Goal: Task Accomplishment & Management: Complete application form

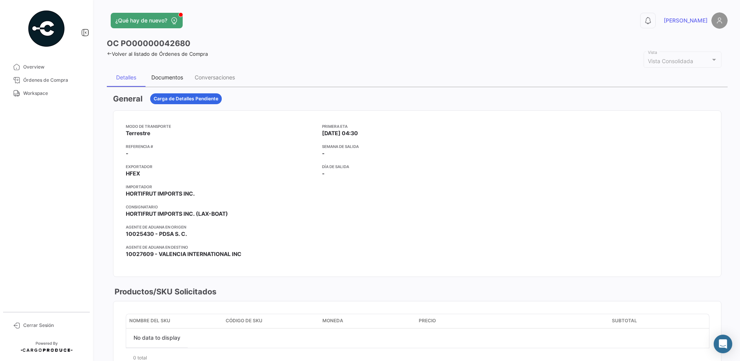
click at [167, 70] on div "Documentos" at bounding box center [167, 77] width 43 height 19
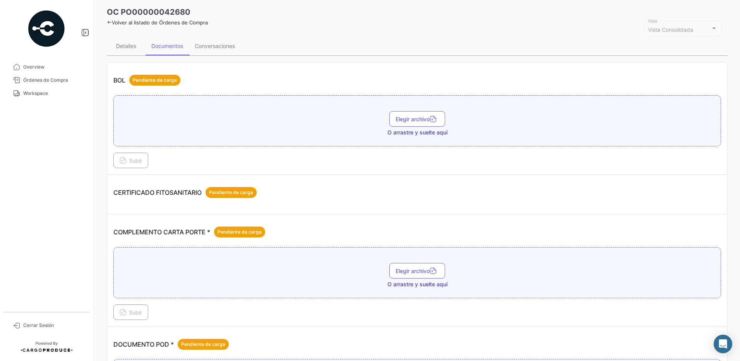
scroll to position [41, 0]
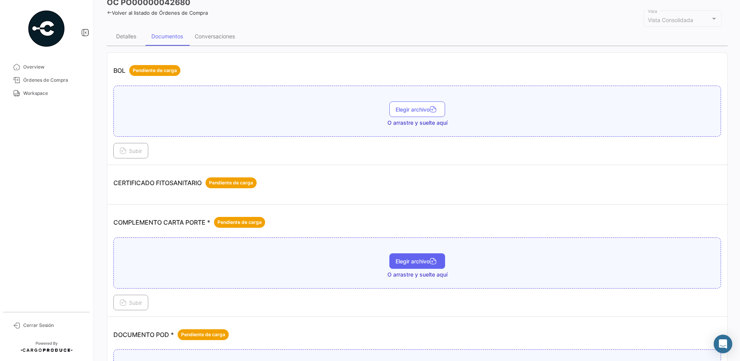
click at [421, 261] on span "Elegir archivo" at bounding box center [417, 261] width 43 height 7
click at [51, 90] on span "Workspace" at bounding box center [53, 93] width 60 height 7
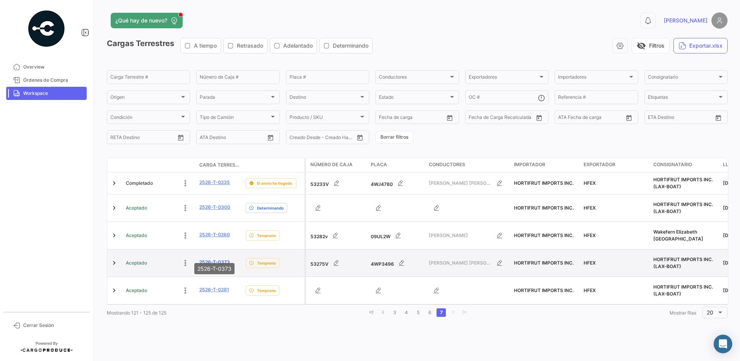
click at [221, 259] on link "2526-T-0373" at bounding box center [214, 262] width 31 height 7
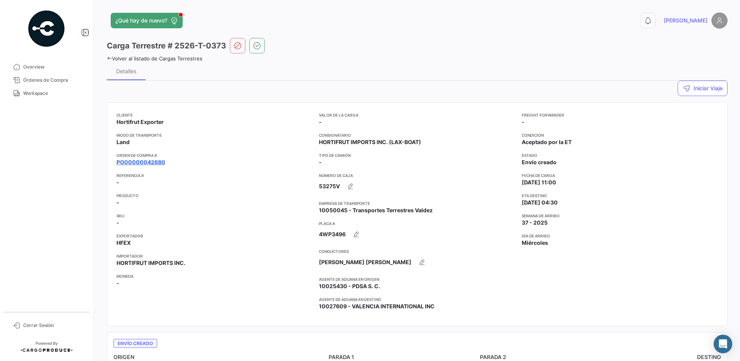
click at [158, 164] on link "PO00000042680" at bounding box center [141, 162] width 49 height 8
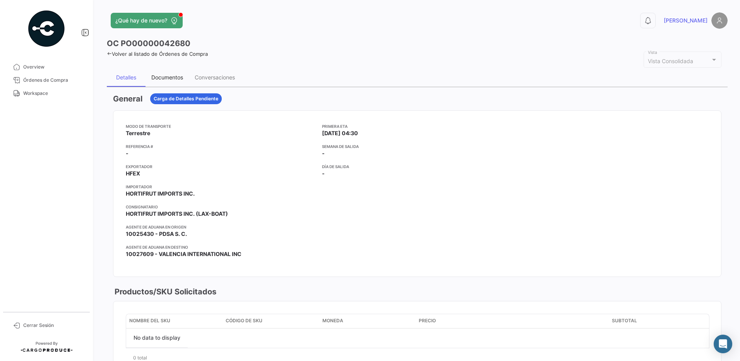
click at [167, 75] on div "Documentos" at bounding box center [167, 77] width 32 height 7
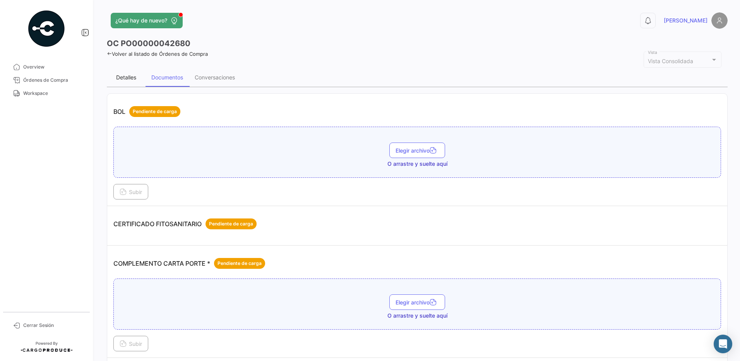
click at [115, 76] on div "Detalles" at bounding box center [126, 77] width 39 height 19
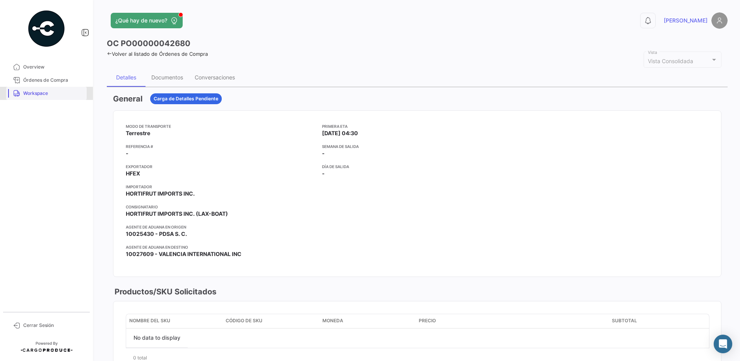
click at [49, 90] on span "Workspace" at bounding box center [53, 93] width 60 height 7
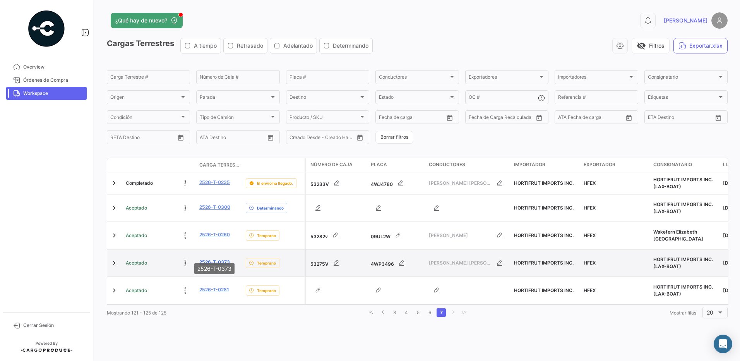
click at [218, 259] on link "2526-T-0373" at bounding box center [214, 262] width 31 height 7
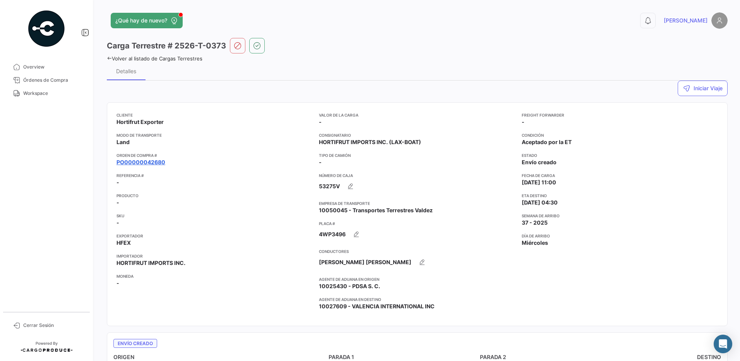
click at [151, 161] on link "PO00000042680" at bounding box center [141, 162] width 49 height 8
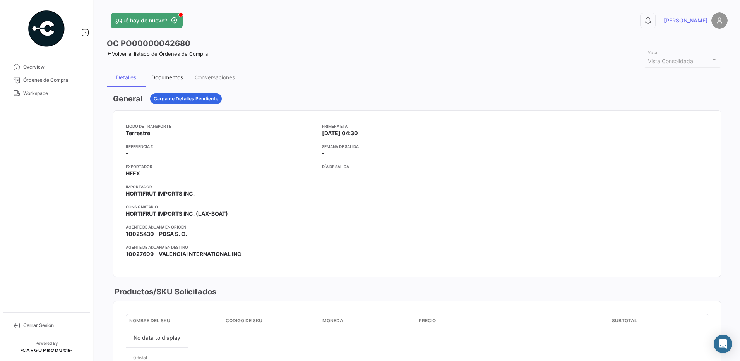
click at [167, 81] on div "Documentos" at bounding box center [167, 77] width 43 height 19
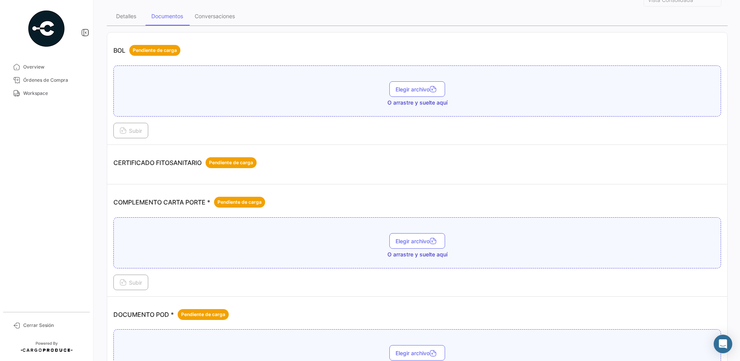
scroll to position [66, 0]
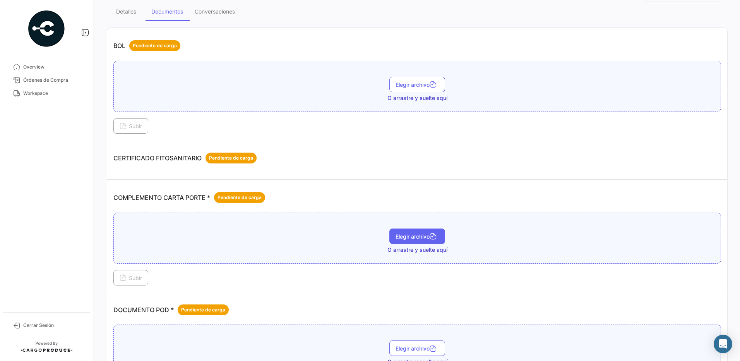
click at [433, 239] on icon "button" at bounding box center [433, 237] width 7 height 7
click at [136, 278] on span "Subir" at bounding box center [131, 278] width 22 height 7
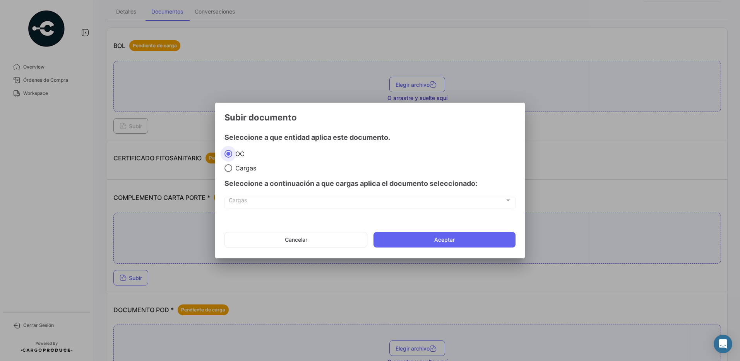
click at [245, 168] on span "Cargas" at bounding box center [244, 168] width 24 height 8
click at [232, 168] on input "Cargas" at bounding box center [229, 168] width 8 height 8
radio input "true"
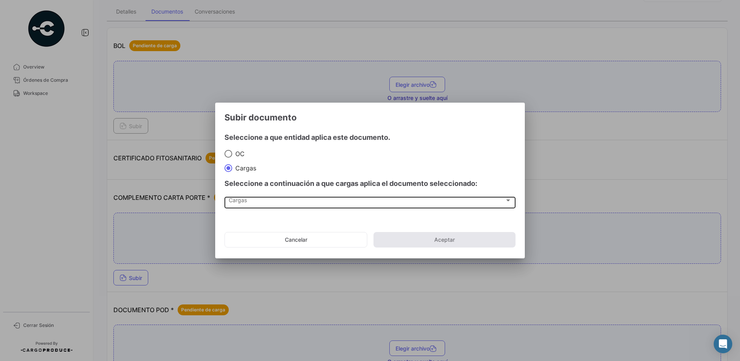
click at [260, 198] on div "Cargas Cargas" at bounding box center [370, 201] width 283 height 13
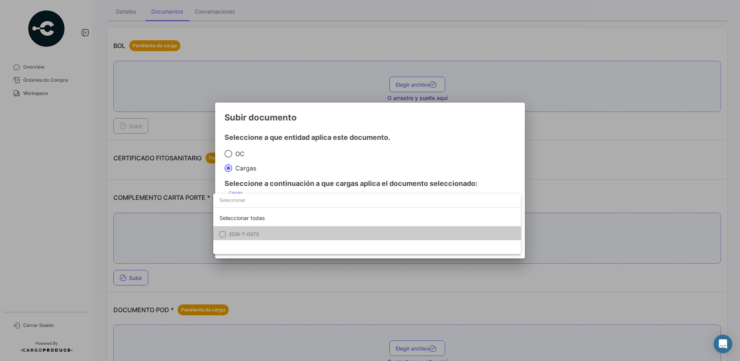
click at [263, 233] on span "2526-T-0373" at bounding box center [283, 234] width 108 height 7
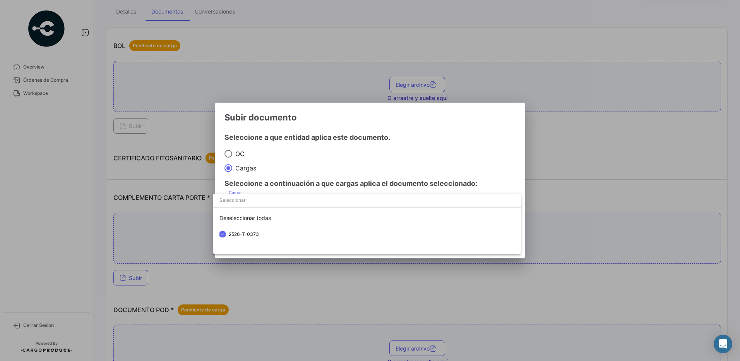
click at [302, 152] on div at bounding box center [370, 180] width 740 height 361
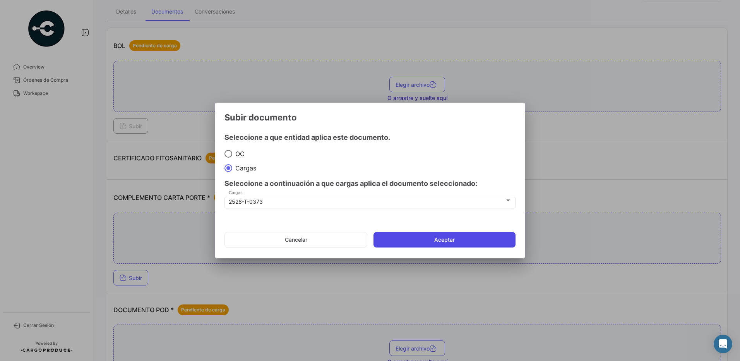
click at [447, 238] on button "Aceptar" at bounding box center [445, 239] width 142 height 15
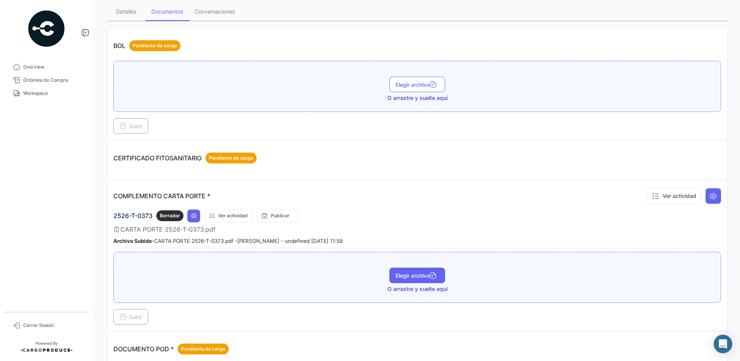
click at [419, 283] on button "Elegir archivo" at bounding box center [418, 275] width 56 height 15
click at [136, 314] on span "Subir" at bounding box center [131, 317] width 22 height 7
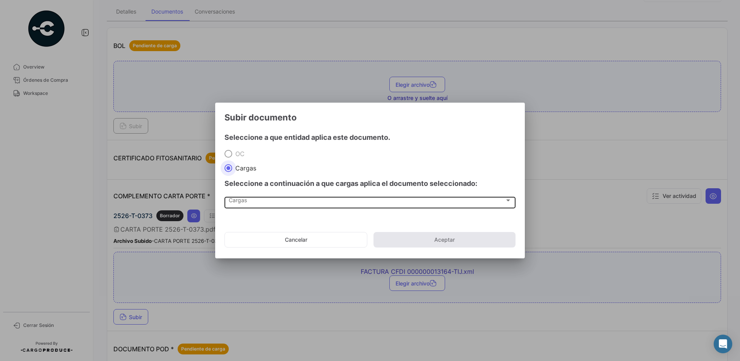
click at [240, 202] on span "Cargas" at bounding box center [367, 202] width 276 height 7
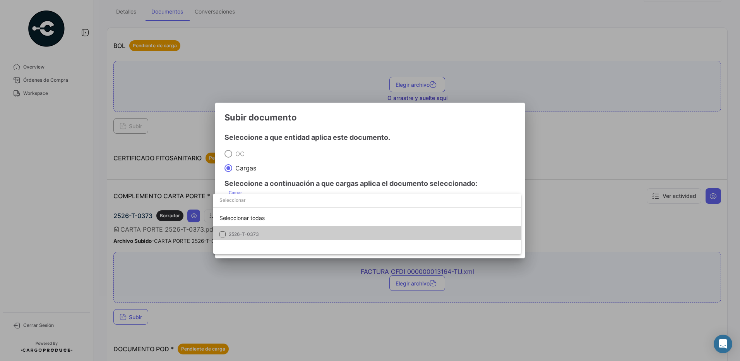
click at [255, 234] on span "2526-T-0373" at bounding box center [244, 234] width 30 height 6
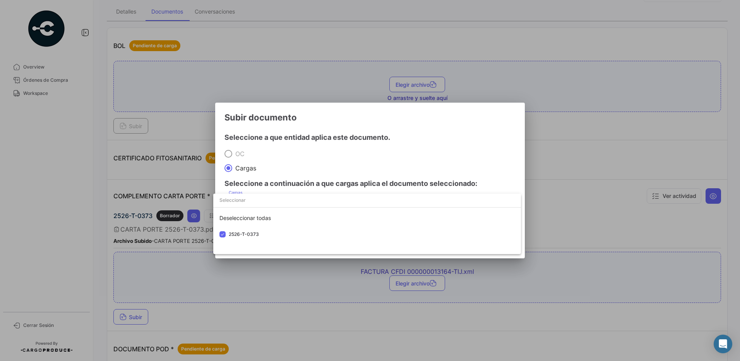
click at [292, 157] on div at bounding box center [370, 180] width 740 height 361
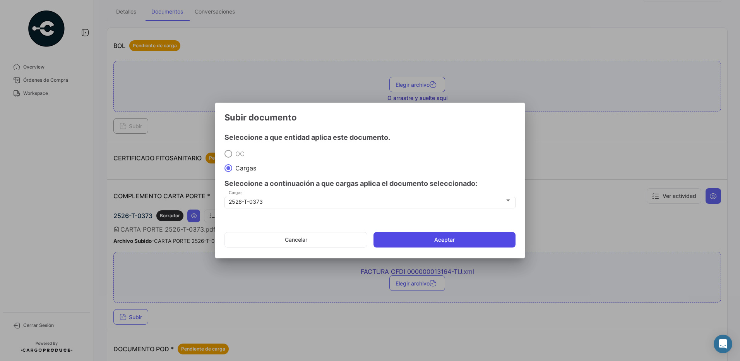
click at [430, 239] on button "Aceptar" at bounding box center [445, 239] width 142 height 15
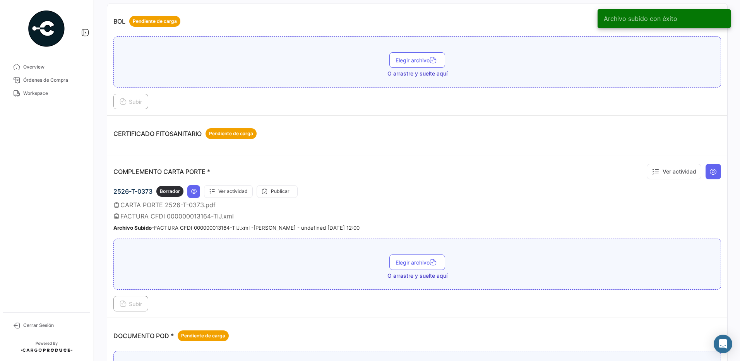
scroll to position [0, 0]
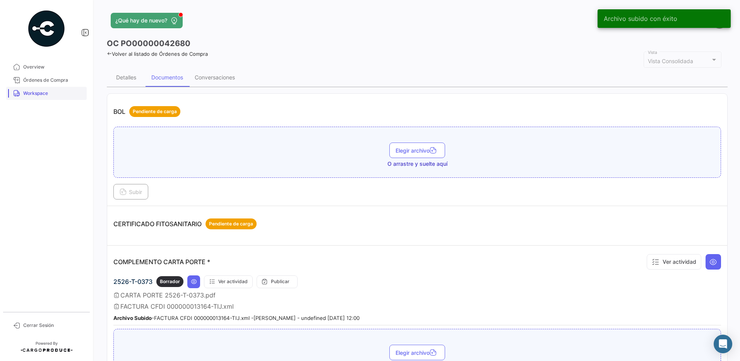
click at [34, 92] on span "Workspace" at bounding box center [53, 93] width 60 height 7
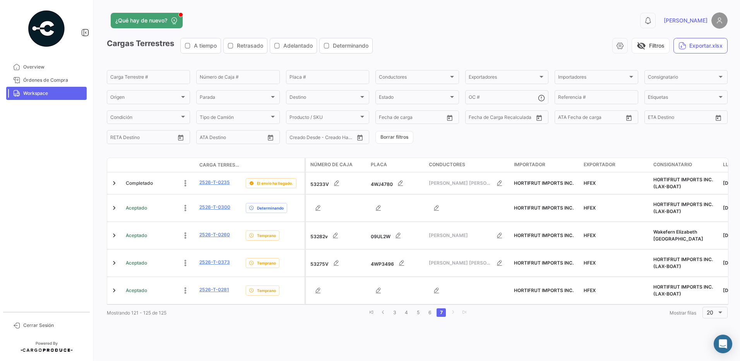
click at [572, 332] on div "¿Qué hay de nuevo? 0 [PERSON_NAME] Terrestres A tiempo Retrasado Adelantado Det…" at bounding box center [417, 180] width 646 height 361
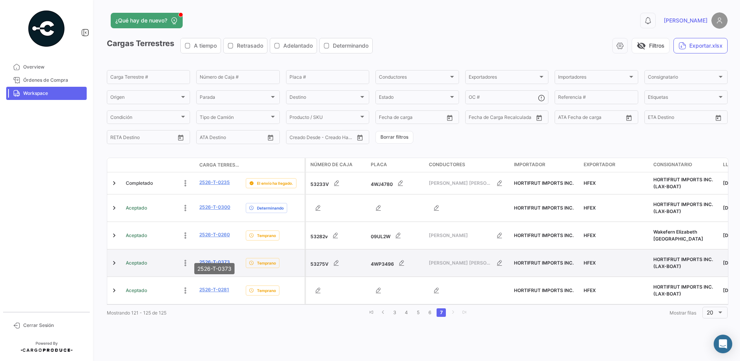
click at [217, 259] on link "2526-T-0373" at bounding box center [214, 262] width 31 height 7
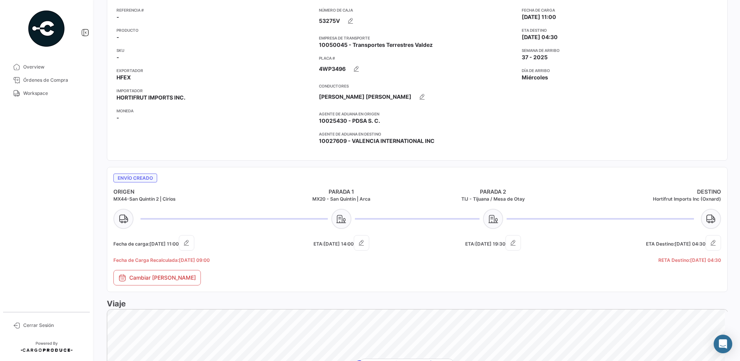
scroll to position [422, 0]
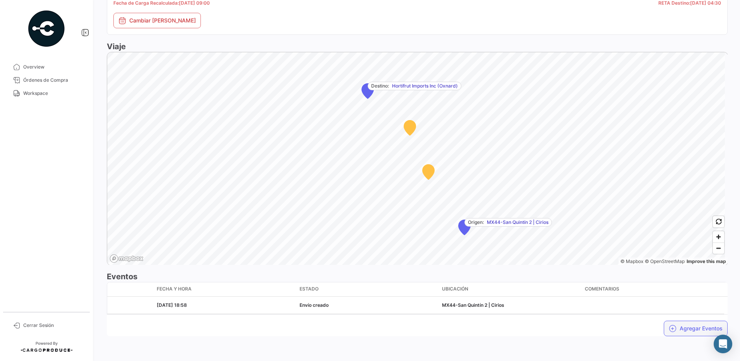
click at [689, 326] on button "Agregar Eventos" at bounding box center [696, 328] width 64 height 15
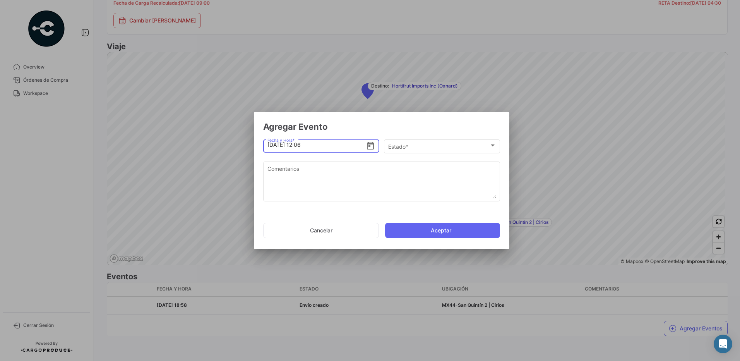
click at [371, 148] on icon "Open calendar" at bounding box center [370, 145] width 9 height 9
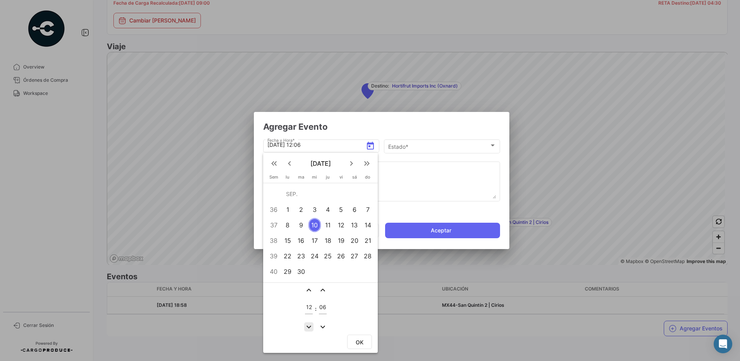
click at [309, 327] on mat-icon "expand_more" at bounding box center [308, 326] width 9 height 9
click at [308, 291] on mat-icon "expand_less" at bounding box center [308, 289] width 9 height 9
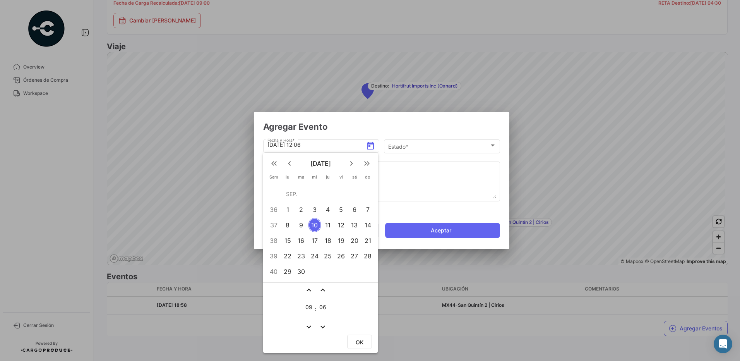
click at [308, 323] on mat-icon "expand_more" at bounding box center [308, 326] width 9 height 9
type input "08"
click at [364, 340] on button "OK" at bounding box center [359, 342] width 25 height 14
type input "[DATE] 08:06"
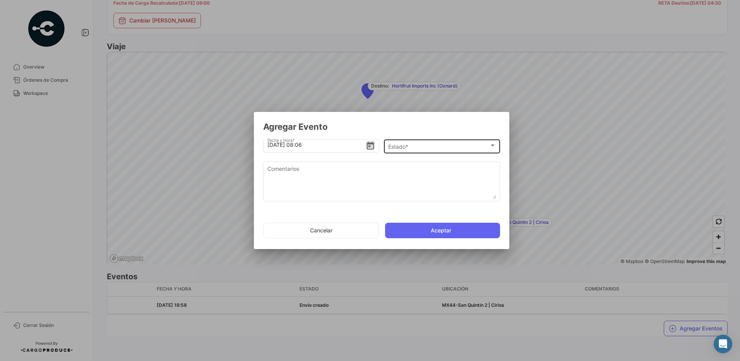
click at [416, 146] on div "Estado *" at bounding box center [438, 147] width 101 height 7
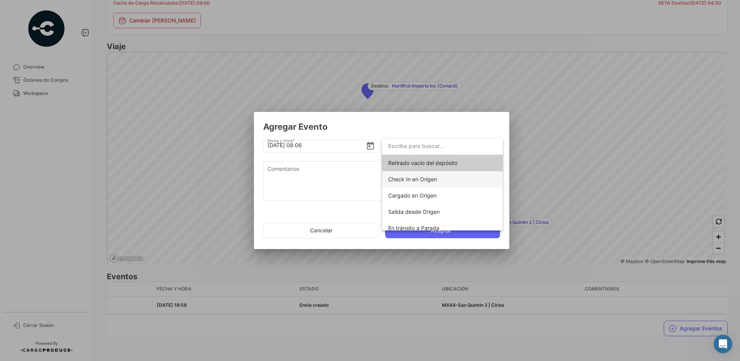
click at [436, 178] on span "Check In en Origen" at bounding box center [412, 179] width 49 height 7
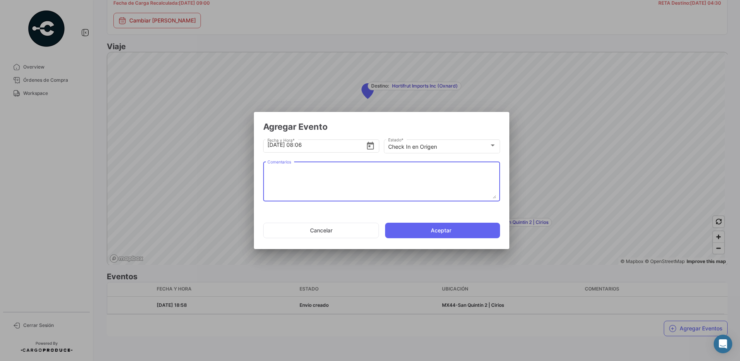
click at [342, 176] on textarea "Comentarios" at bounding box center [382, 182] width 229 height 34
click at [441, 142] on div "Check In en Origen Estado *" at bounding box center [442, 145] width 108 height 15
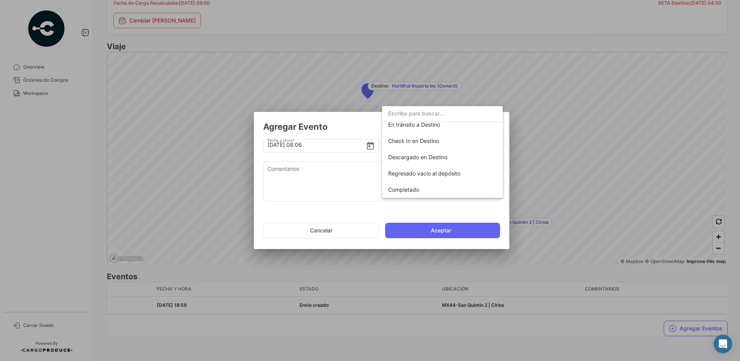
scroll to position [0, 0]
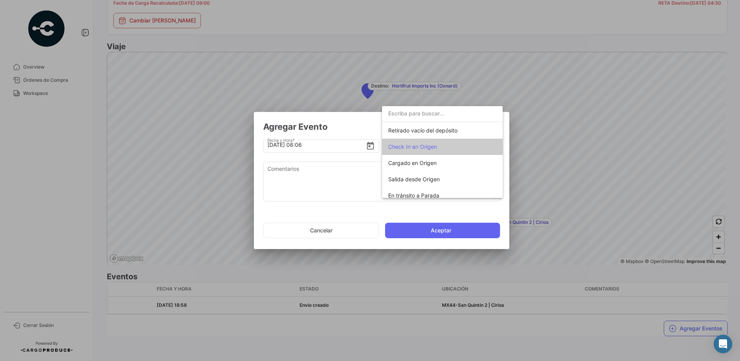
click at [355, 181] on div at bounding box center [370, 180] width 740 height 361
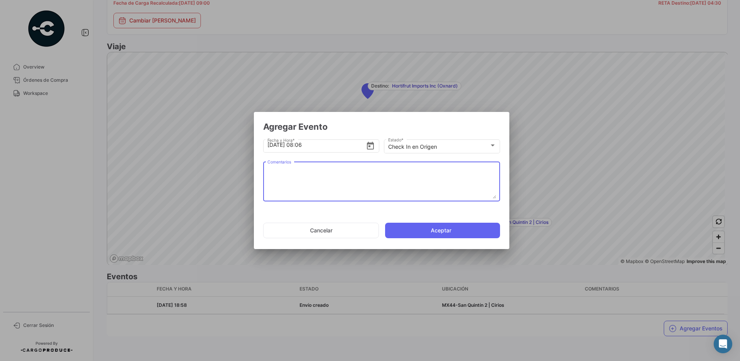
click at [316, 181] on textarea "Comentarios" at bounding box center [382, 182] width 229 height 34
type textarea "2526-T-0373"
click at [471, 227] on button "Aceptar" at bounding box center [442, 230] width 115 height 15
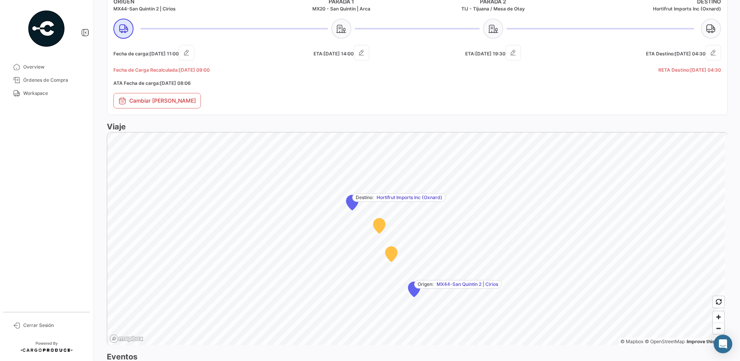
scroll to position [442, 0]
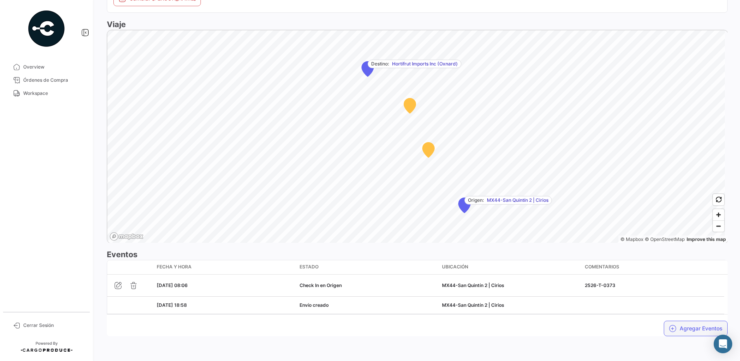
click at [678, 325] on button "Agregar Eventos" at bounding box center [696, 328] width 64 height 15
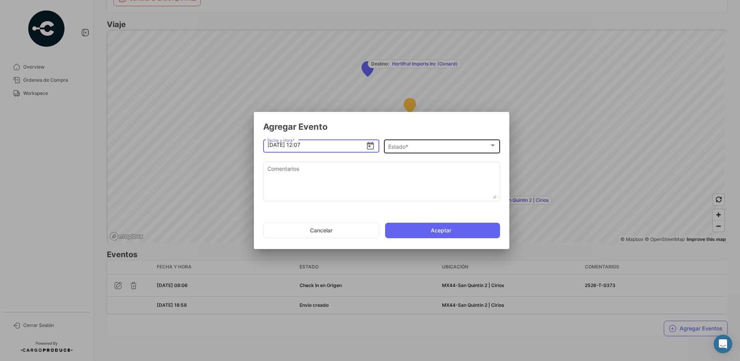
click at [431, 144] on div "Estado *" at bounding box center [438, 147] width 101 height 7
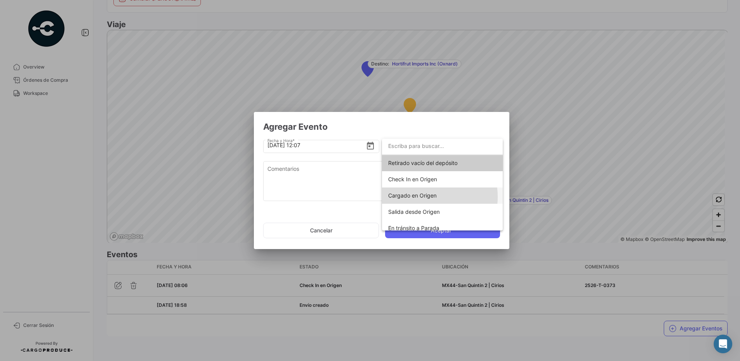
click at [422, 197] on span "Cargado en Origen" at bounding box center [412, 195] width 48 height 7
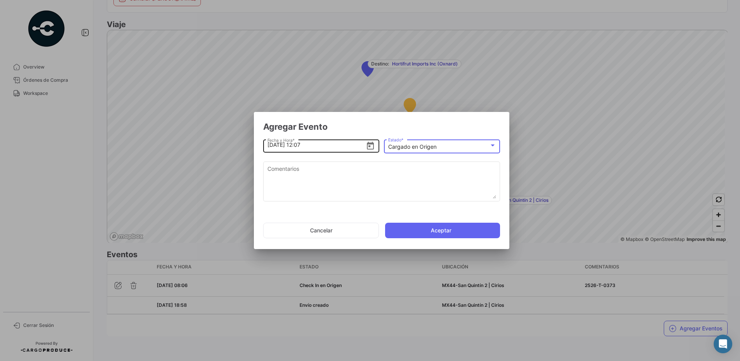
click at [369, 145] on icon "Open calendar" at bounding box center [370, 146] width 7 height 8
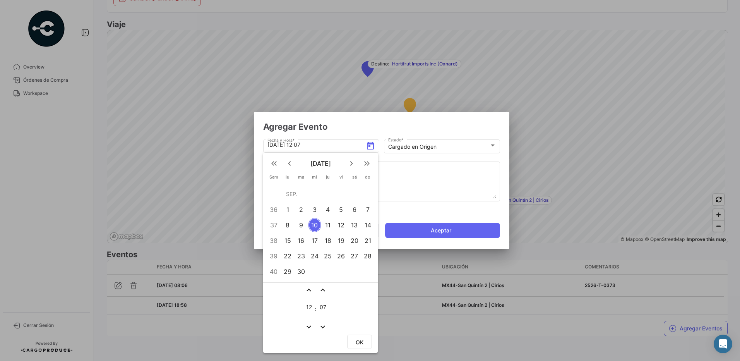
click at [307, 326] on mat-icon "expand_more" at bounding box center [308, 326] width 9 height 9
click at [307, 290] on mat-icon "expand_less" at bounding box center [308, 289] width 9 height 9
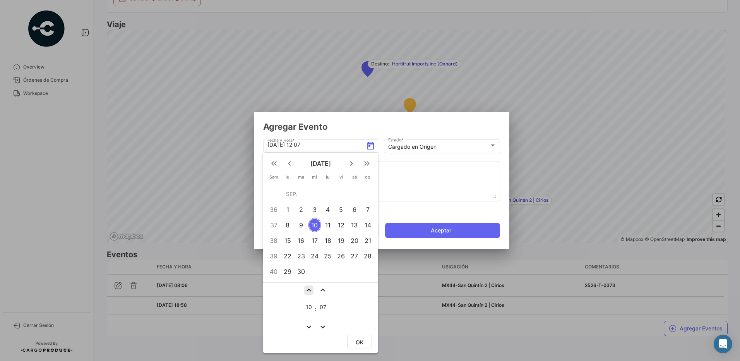
type input "11"
click at [325, 288] on mat-icon "expand_less" at bounding box center [322, 289] width 9 height 9
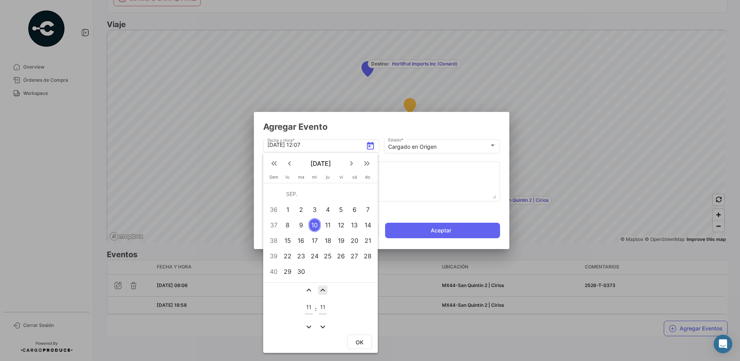
click at [325, 288] on mat-icon "expand_less" at bounding box center [322, 289] width 9 height 9
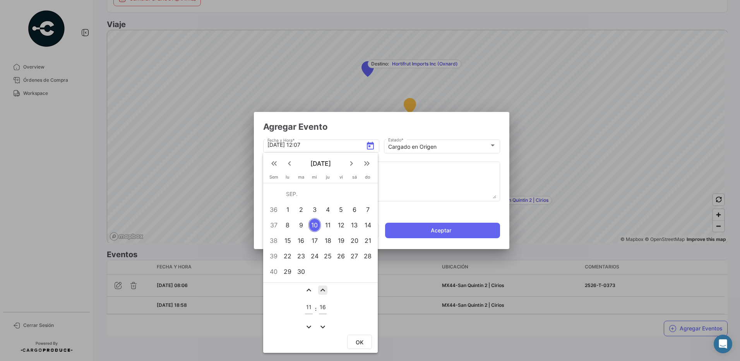
click at [325, 288] on mat-icon "expand_less" at bounding box center [322, 289] width 9 height 9
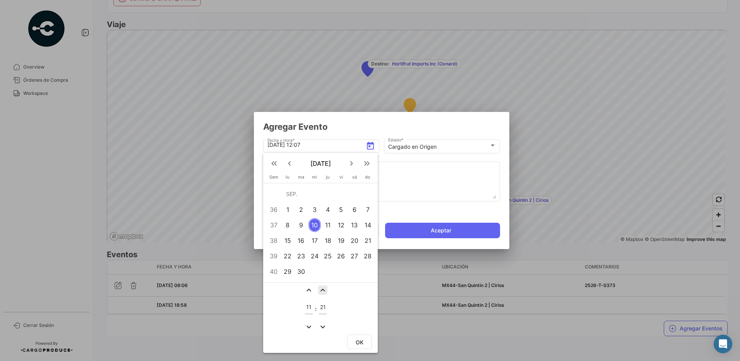
click at [325, 288] on mat-icon "expand_less" at bounding box center [322, 289] width 9 height 9
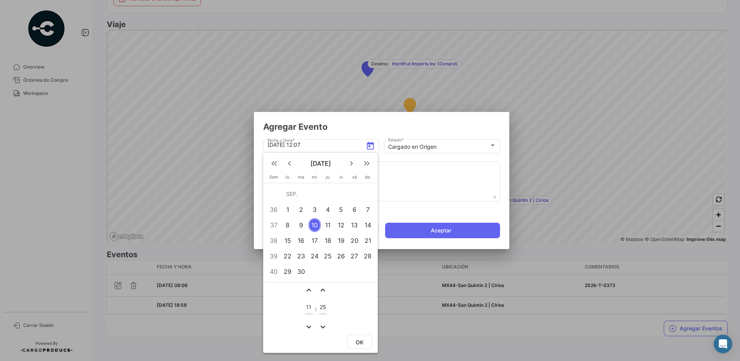
type input "26"
click at [353, 338] on button "OK" at bounding box center [359, 342] width 25 height 14
type input "[DATE] 11:26"
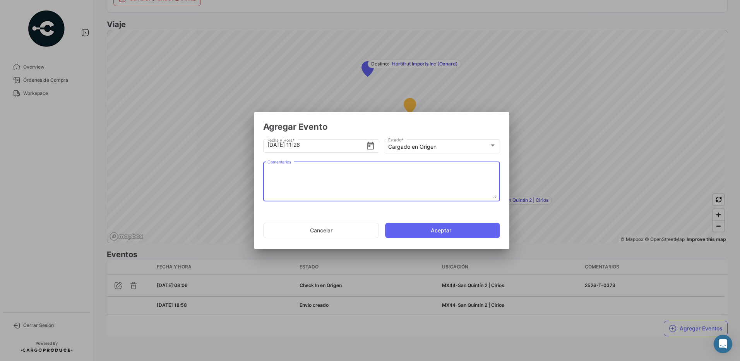
click at [386, 182] on textarea "Comentarios" at bounding box center [382, 182] width 229 height 34
type textarea "2526-T-0373"
click at [423, 225] on button "Aceptar" at bounding box center [442, 230] width 115 height 15
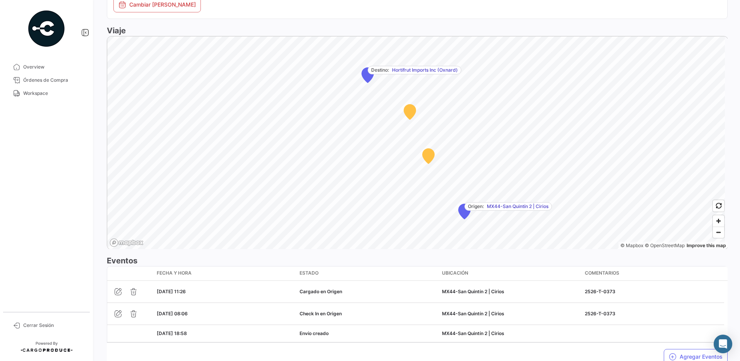
scroll to position [464, 0]
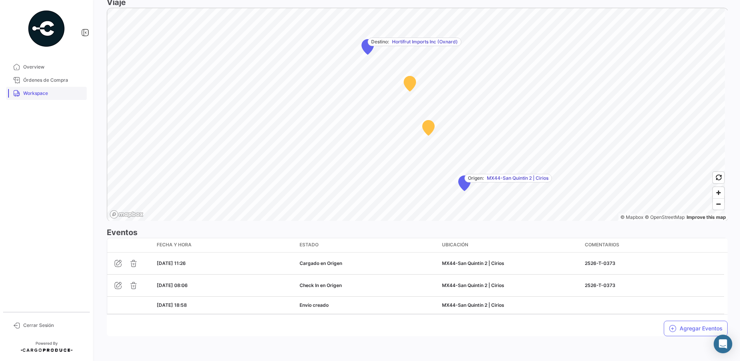
click at [36, 88] on link "Workspace" at bounding box center [46, 93] width 81 height 13
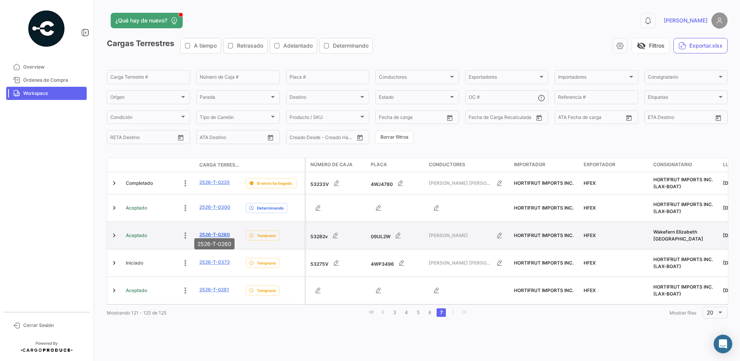
click at [220, 231] on link "2526-T-0260" at bounding box center [214, 234] width 31 height 7
